Goal: Transaction & Acquisition: Purchase product/service

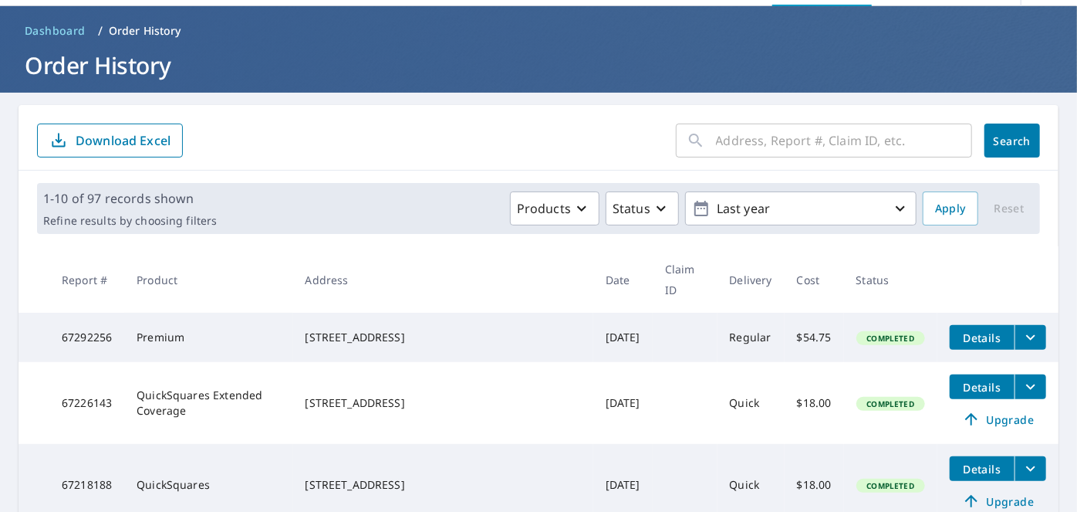
scroll to position [140, 0]
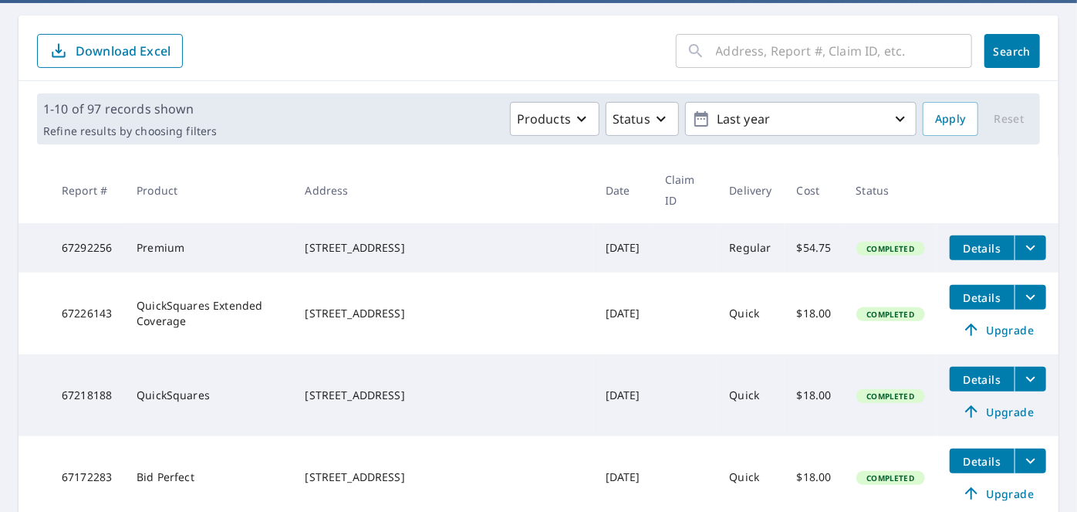
click at [1022, 238] on icon "filesDropdownBtn-67292256" at bounding box center [1031, 247] width 19 height 19
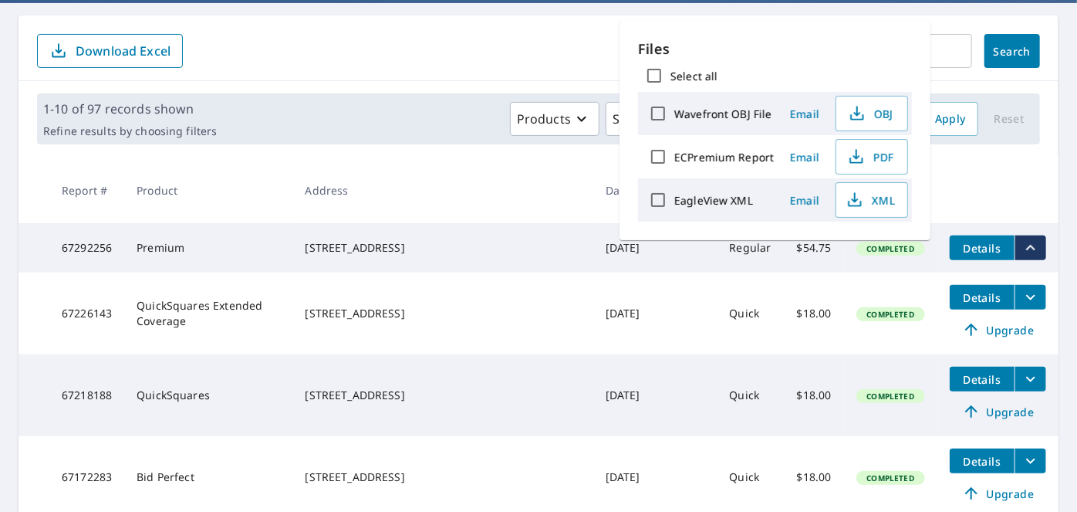
click at [654, 148] on input "ECPremium Report" at bounding box center [658, 156] width 32 height 32
checkbox input "true"
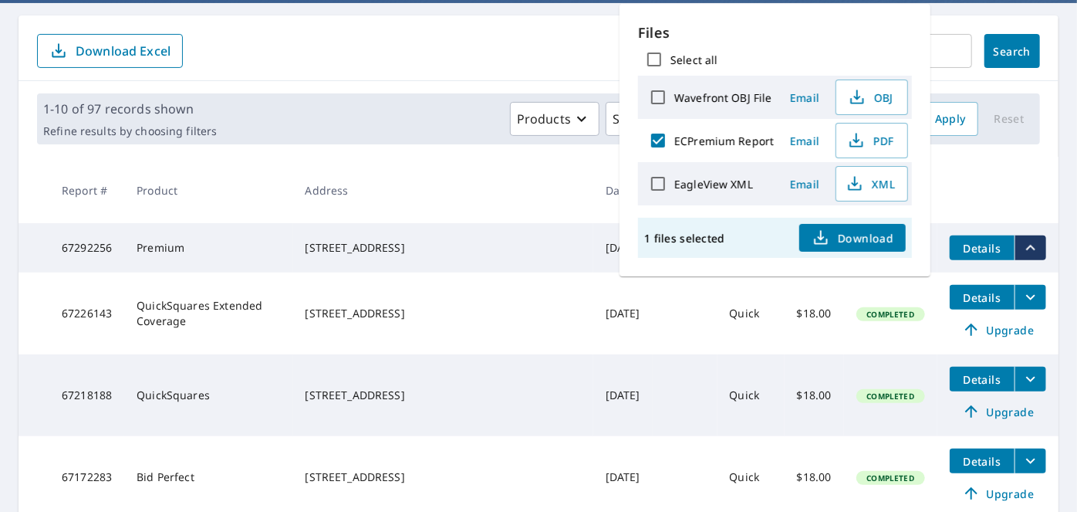
click at [871, 233] on span "Download" at bounding box center [853, 237] width 82 height 19
click at [350, 95] on div "1-10 of 97 records shown Refine results by choosing filters Products Status Las…" at bounding box center [538, 118] width 1003 height 51
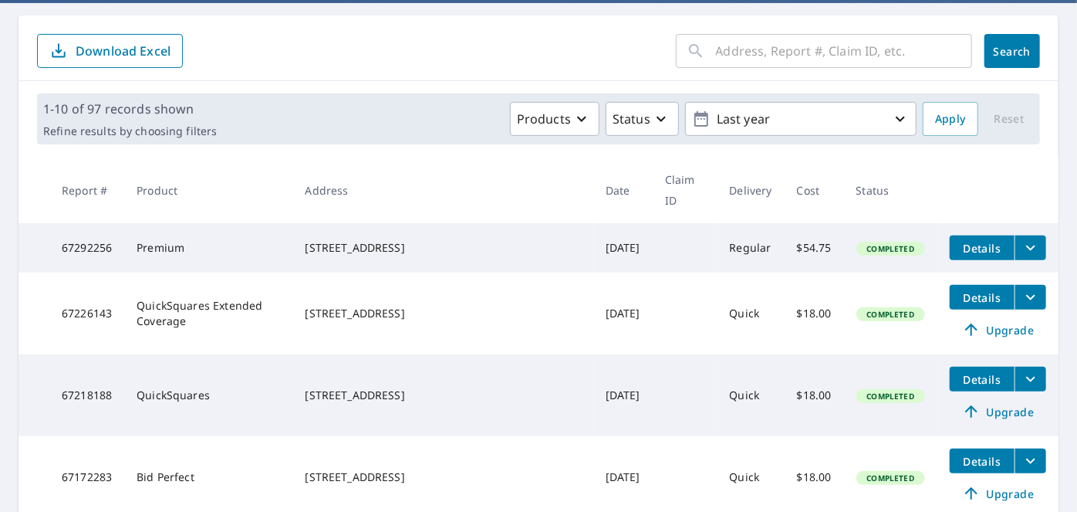
click at [698, 43] on div "​" at bounding box center [824, 51] width 296 height 34
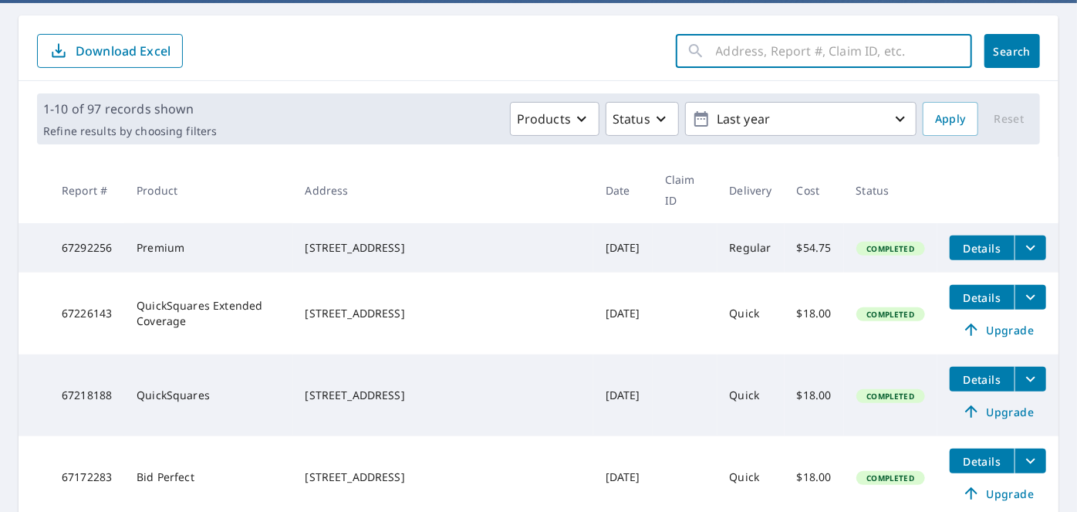
scroll to position [0, 0]
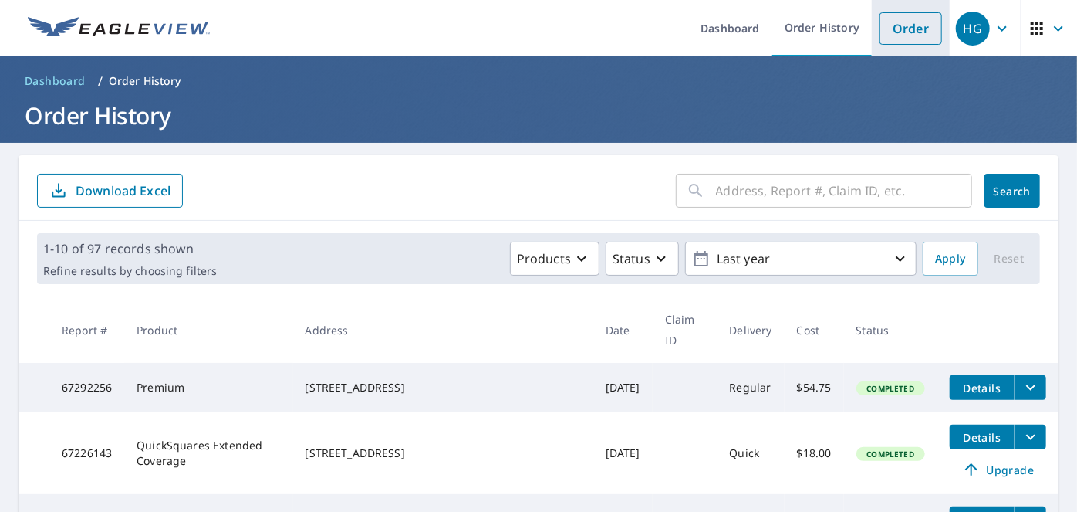
click at [892, 33] on link "Order" at bounding box center [911, 28] width 63 height 32
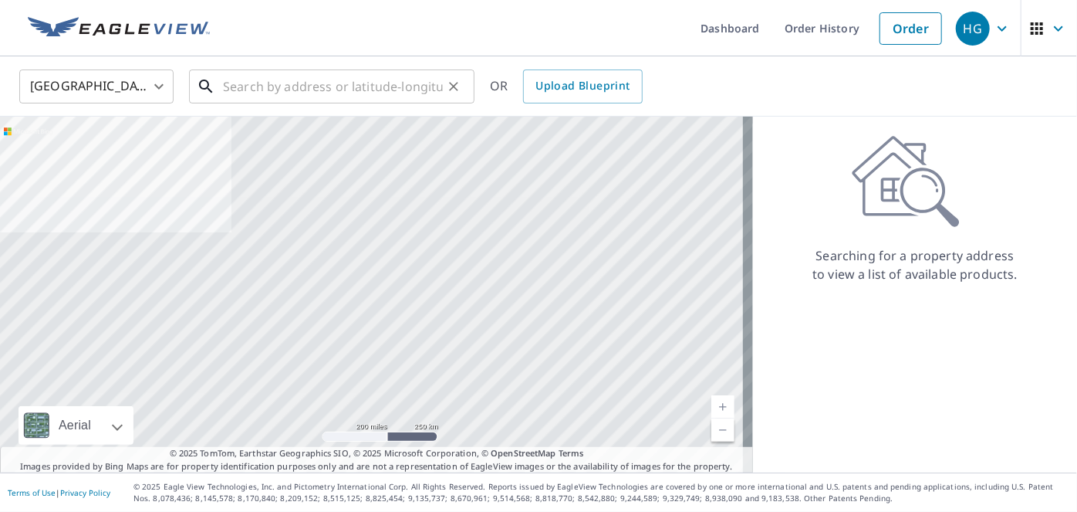
click at [305, 96] on input "text" at bounding box center [333, 86] width 220 height 43
paste input "4025 BONITA AVE,"
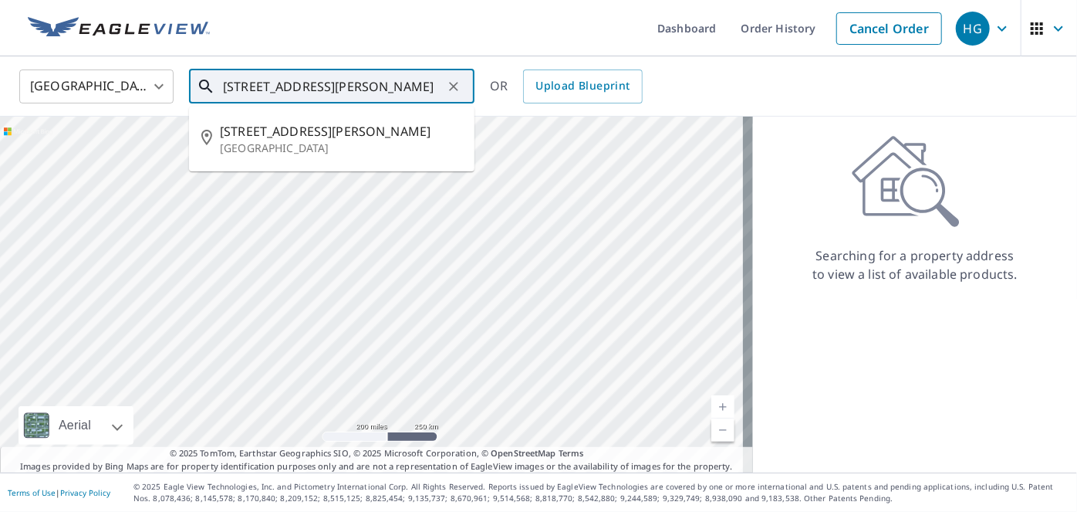
click at [342, 88] on input "4025 BONITA AVE," at bounding box center [333, 86] width 220 height 43
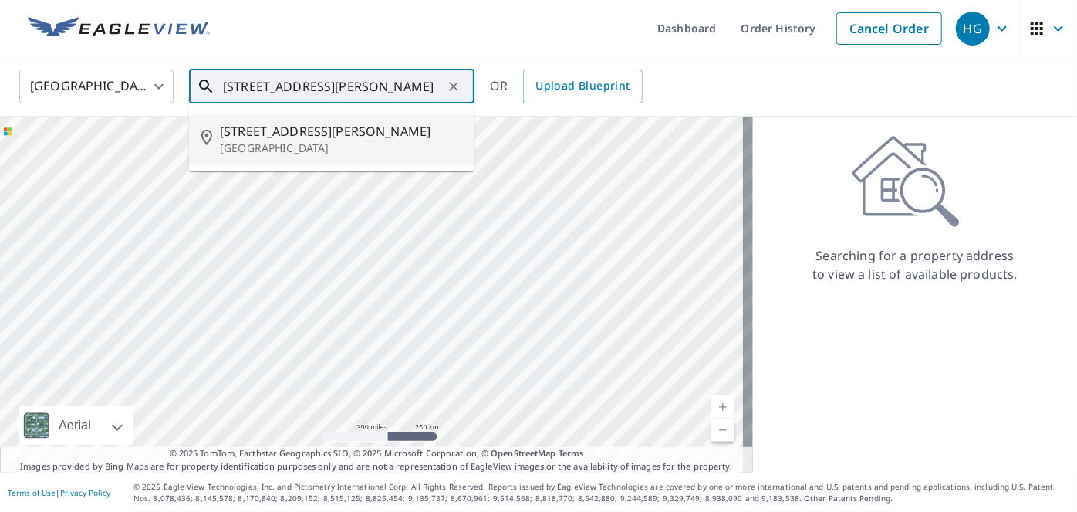
click at [324, 117] on li "4025 Bonita Ave Miami, FL 33133" at bounding box center [332, 139] width 286 height 52
type input "4025 Bonita Ave Miami, FL 33133"
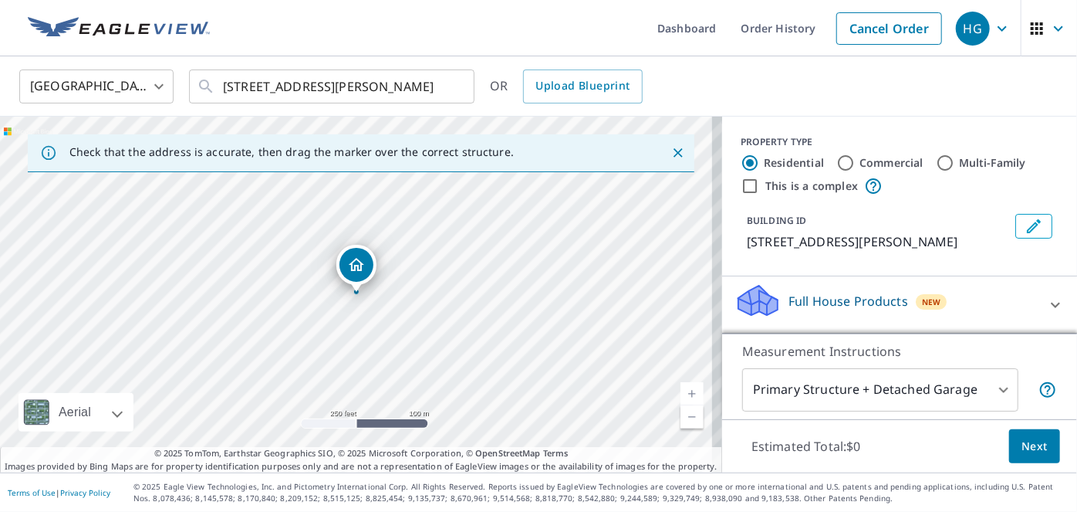
click at [891, 109] on div "United States US ​ 4025 Bonita Ave Miami, FL 33133 ​ OR Upload Blueprint" at bounding box center [538, 86] width 1077 height 60
click at [954, 301] on div "Full House Products New" at bounding box center [886, 304] width 303 height 44
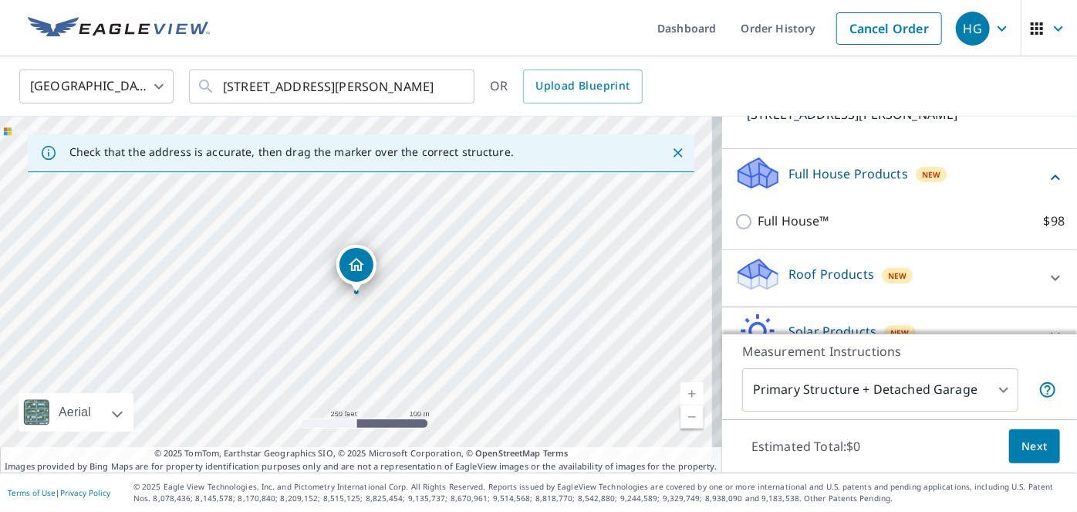
scroll to position [210, 0]
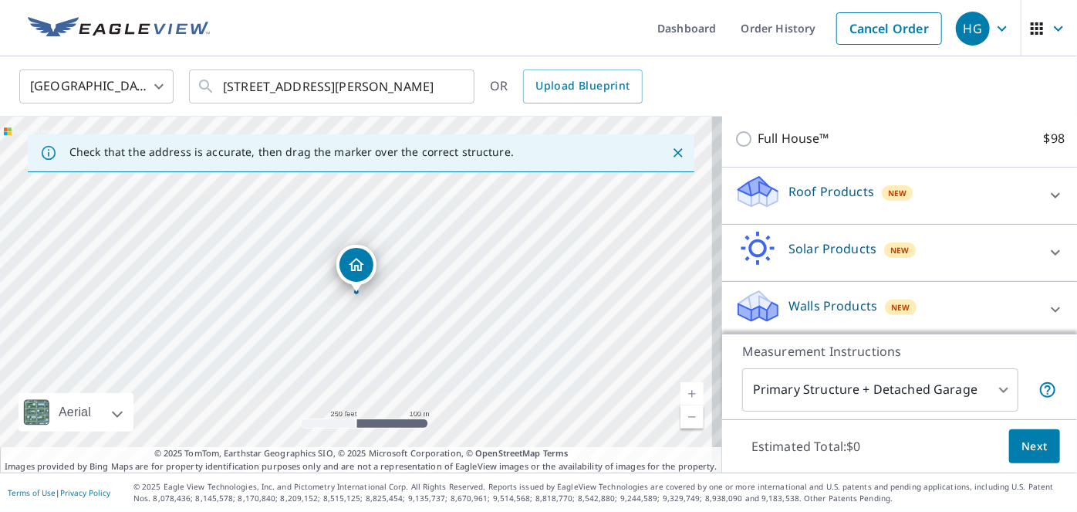
click at [965, 194] on div "Roof Products New" at bounding box center [886, 196] width 303 height 44
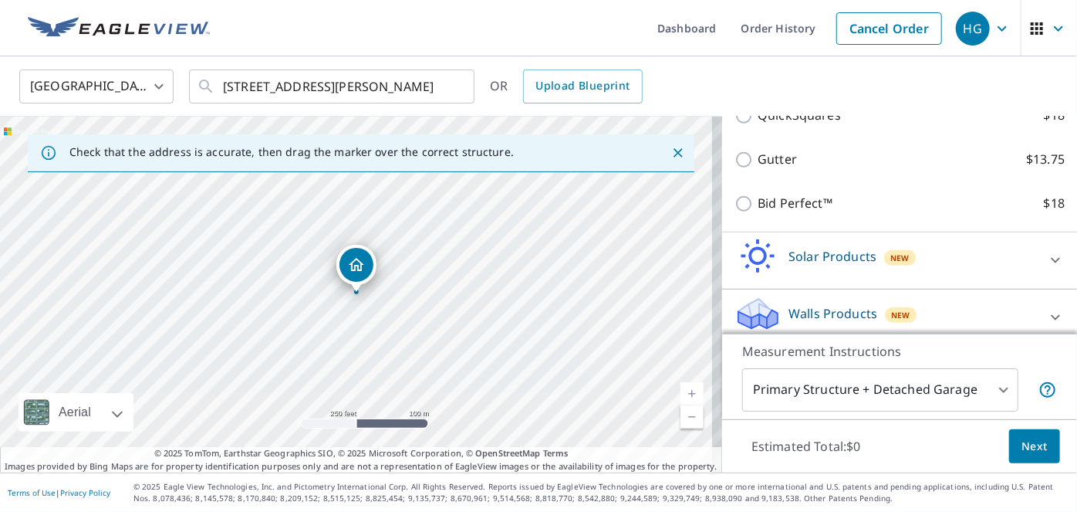
scroll to position [390, 0]
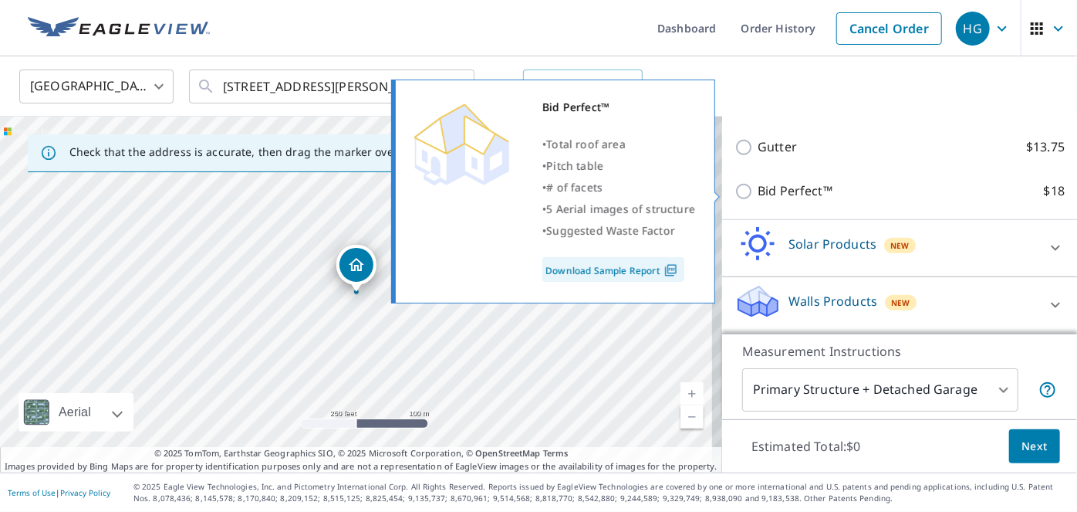
click at [740, 196] on input "Bid Perfect™ $18" at bounding box center [746, 191] width 23 height 19
checkbox input "true"
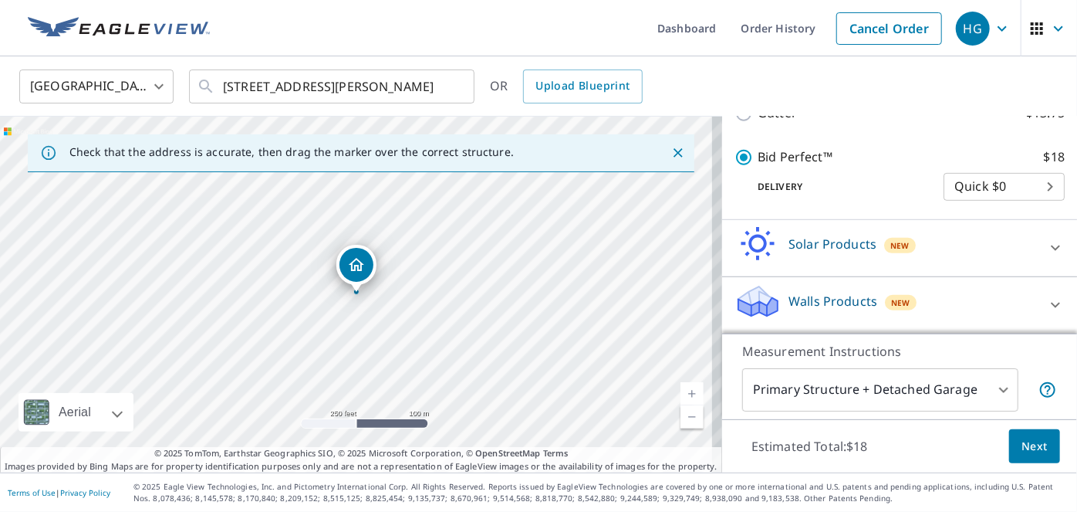
scroll to position [440, 0]
click at [1022, 455] on button "Next" at bounding box center [1034, 446] width 51 height 35
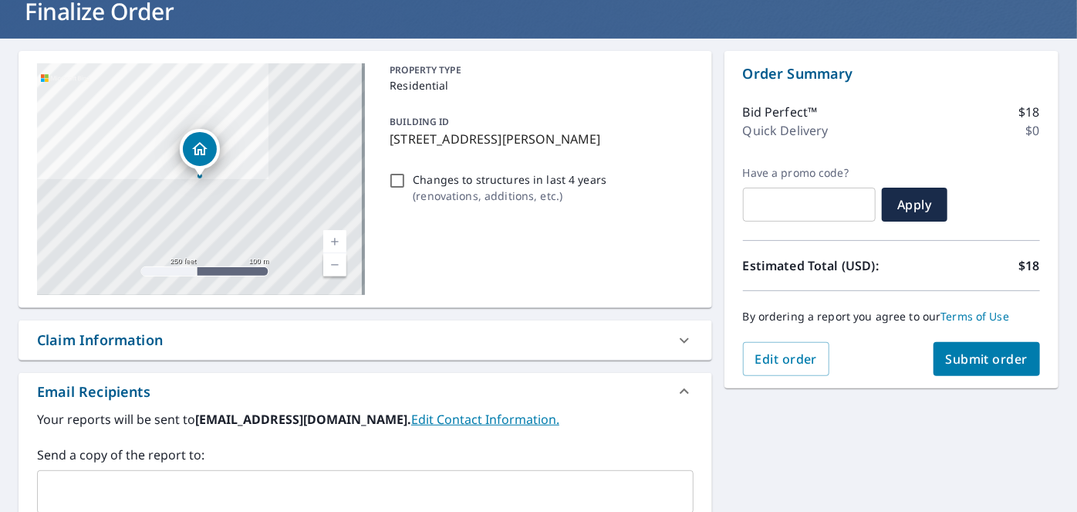
scroll to position [210, 0]
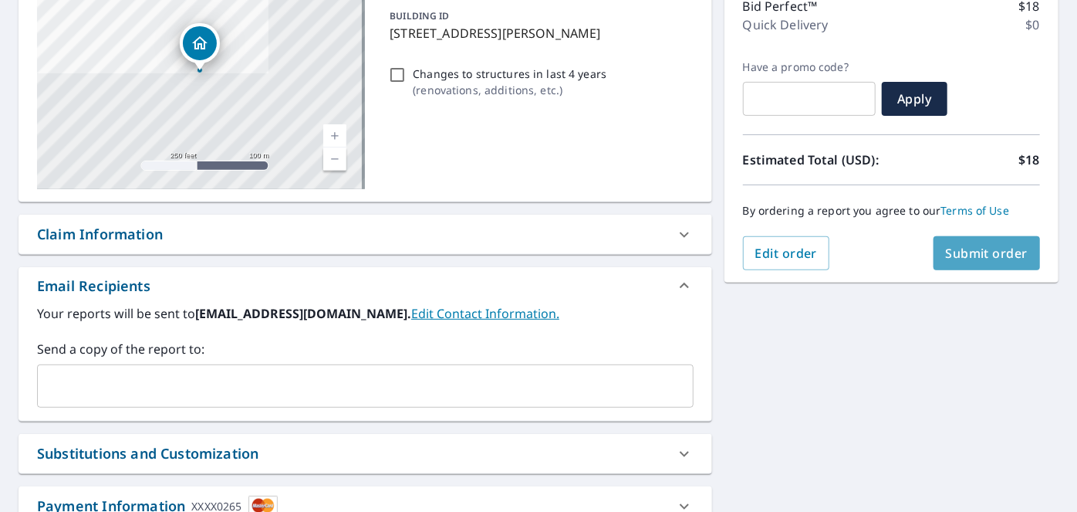
click at [939, 265] on button "Submit order" at bounding box center [987, 253] width 107 height 34
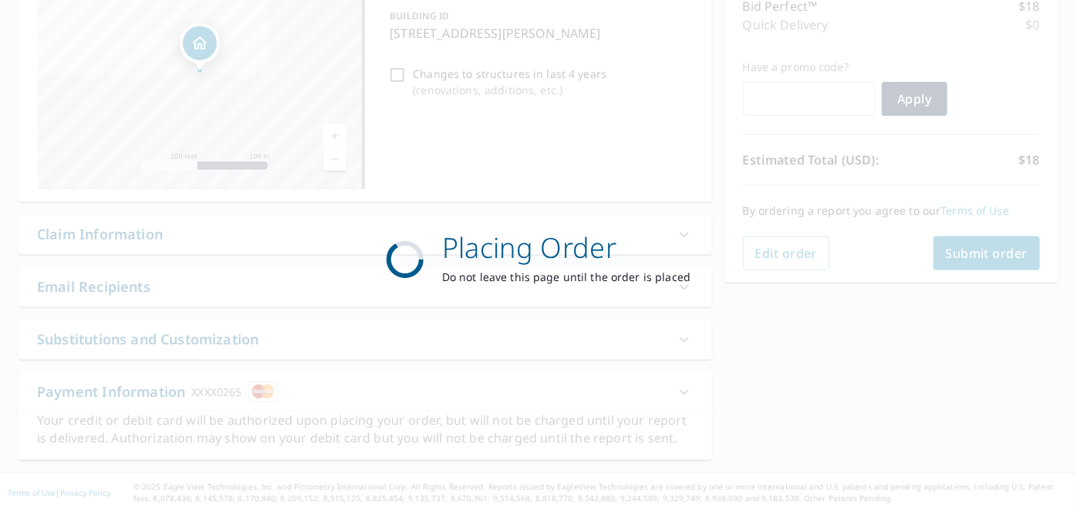
scroll to position [208, 0]
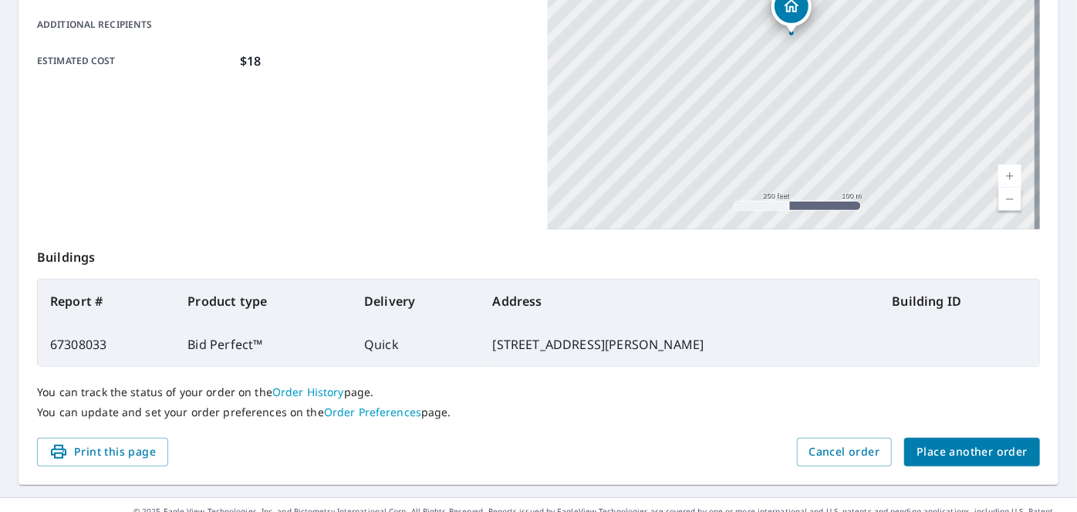
scroll to position [395, 0]
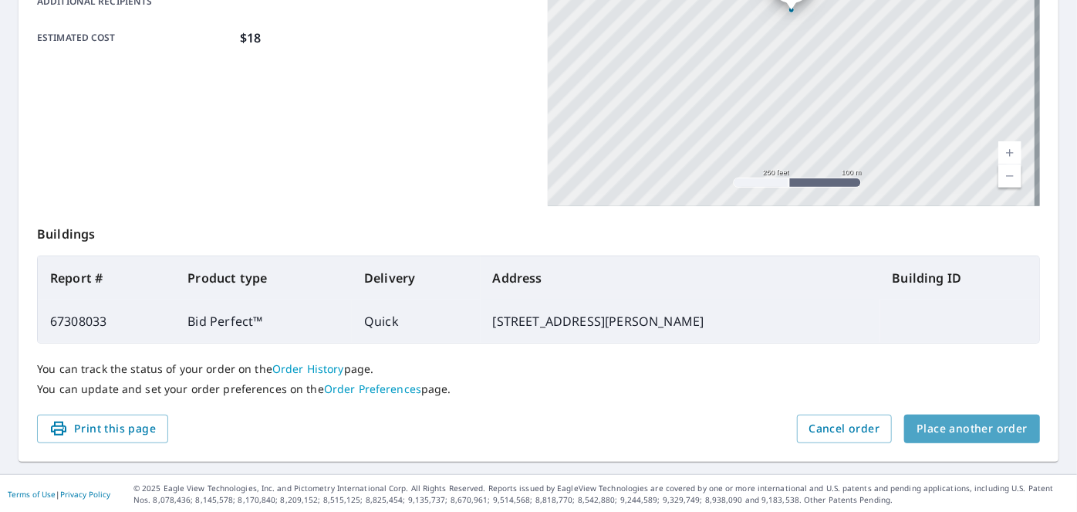
click at [968, 426] on span "Place another order" at bounding box center [972, 428] width 111 height 19
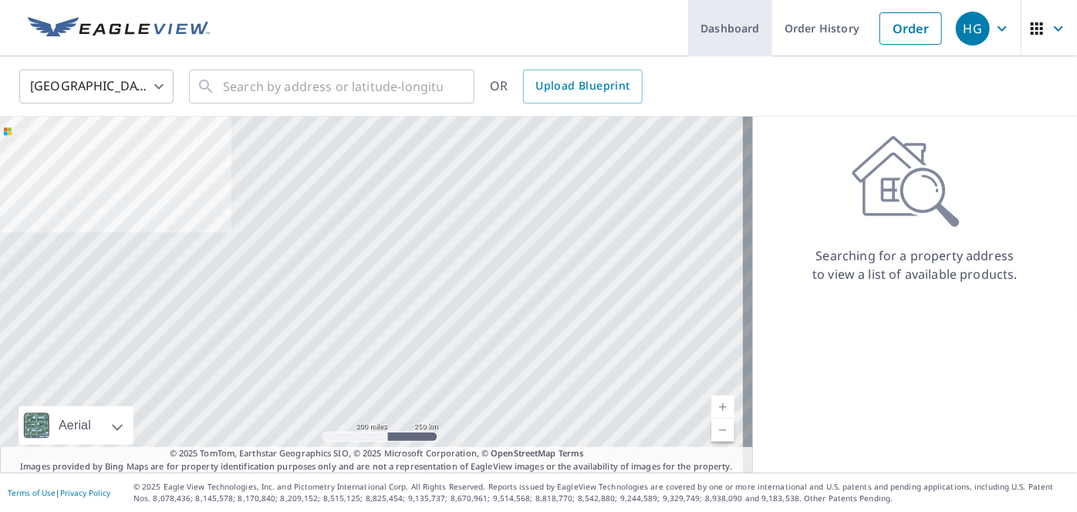
click at [721, 29] on link "Dashboard" at bounding box center [730, 28] width 84 height 56
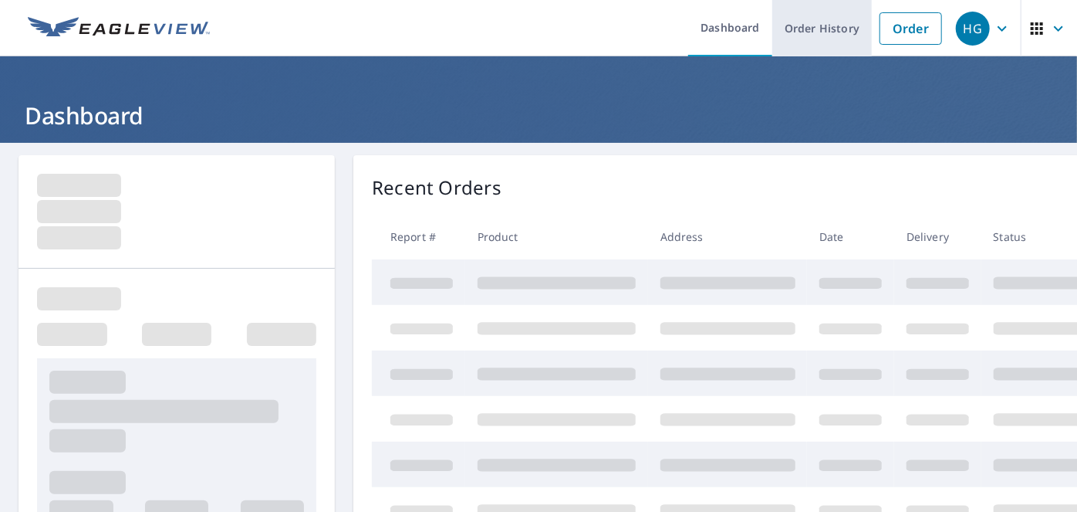
click at [788, 28] on link "Order History" at bounding box center [823, 28] width 100 height 56
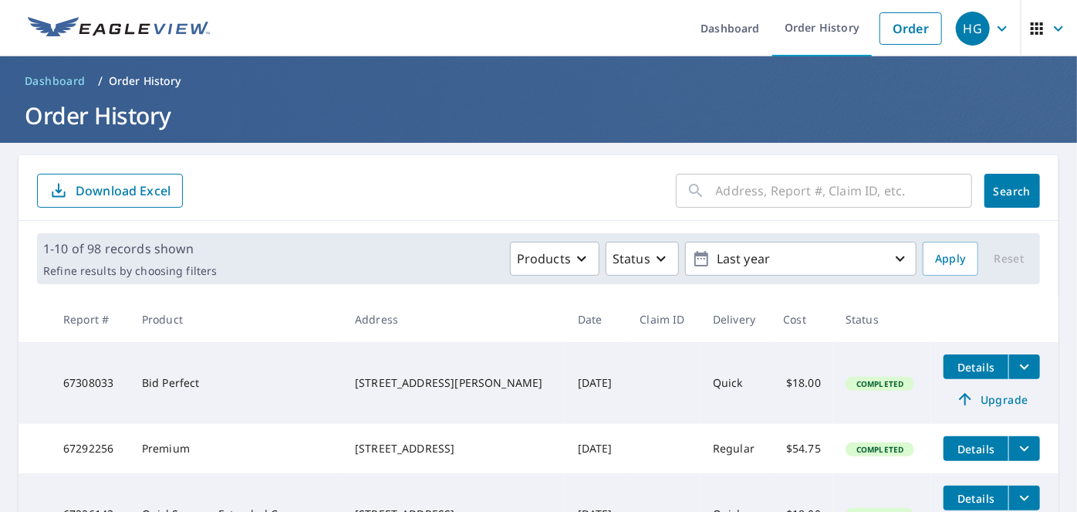
click at [1016, 364] on icon "filesDropdownBtn-67308033" at bounding box center [1025, 366] width 19 height 19
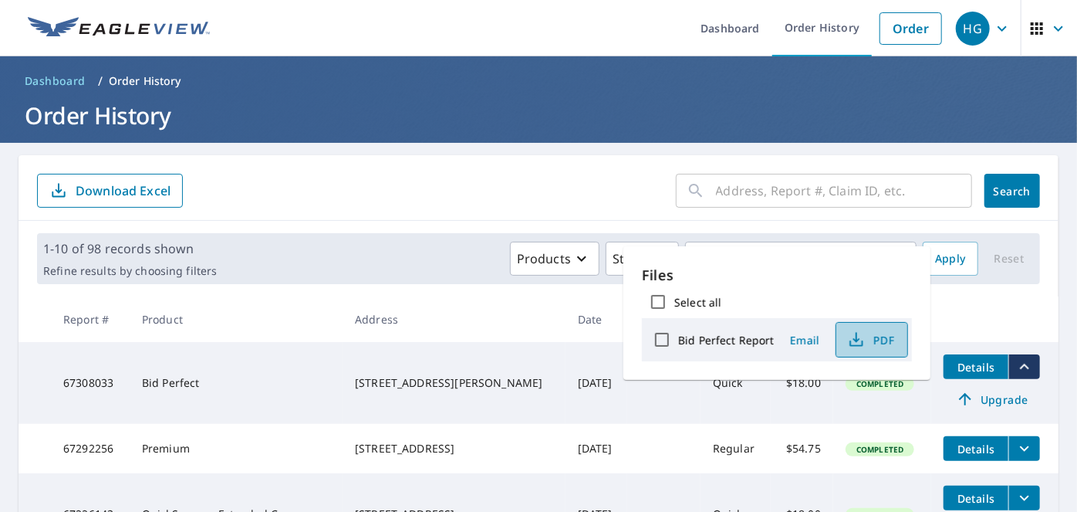
click at [881, 341] on span "PDF" at bounding box center [870, 339] width 49 height 19
